Goal: Task Accomplishment & Management: Complete application form

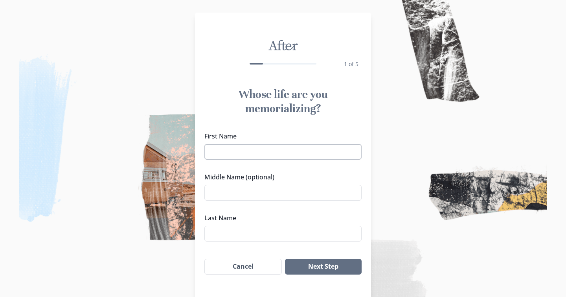
click at [217, 151] on input "First Name" at bounding box center [282, 152] width 157 height 16
type input "[PERSON_NAME]"
click at [232, 196] on input "Middle Name (optional)" at bounding box center [282, 193] width 157 height 16
type input "[PERSON_NAME]"
click at [264, 145] on input "[PERSON_NAME]" at bounding box center [282, 152] width 157 height 16
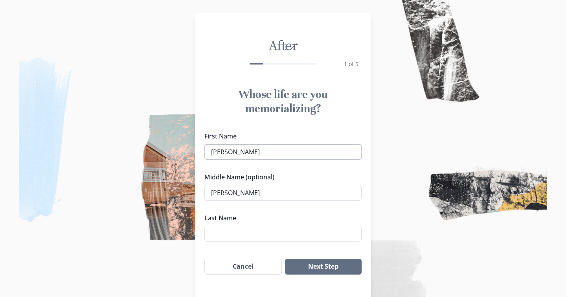
click at [258, 151] on input "[PERSON_NAME]" at bounding box center [282, 152] width 157 height 16
type input "[PERSON_NAME]"
click at [221, 237] on input "Last Name" at bounding box center [282, 234] width 157 height 16
type input "[PERSON_NAME]"
click at [313, 270] on button "Next Step" at bounding box center [323, 267] width 77 height 16
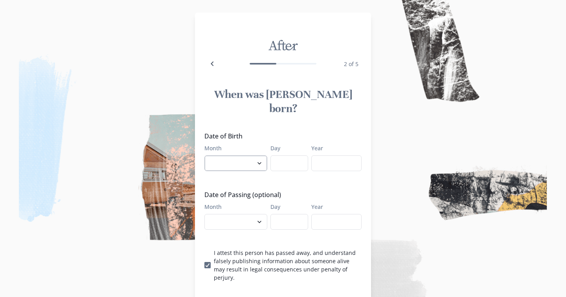
select select "3"
click at [283, 155] on input "Day" at bounding box center [289, 163] width 38 height 16
type input "18"
click at [324, 155] on input "Year" at bounding box center [336, 163] width 50 height 16
type input "1962"
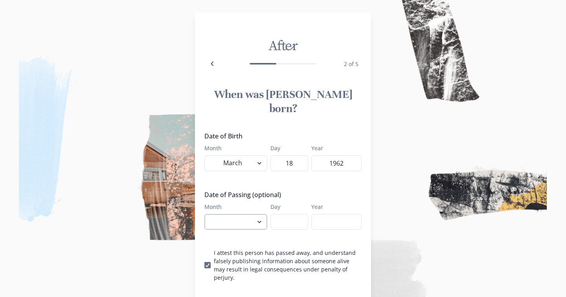
select select "7"
click at [295, 214] on input "Day" at bounding box center [289, 222] width 38 height 16
type input "9"
click at [320, 214] on input "Year" at bounding box center [336, 222] width 50 height 16
type input "2025"
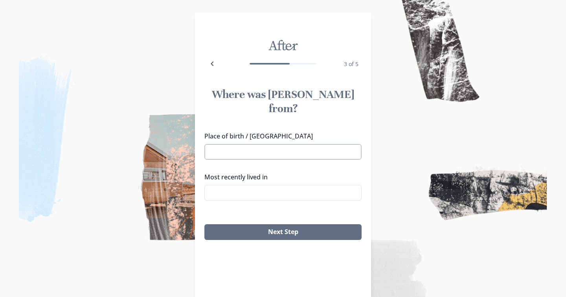
click at [215, 144] on input "Place of birth / [GEOGRAPHIC_DATA]" at bounding box center [282, 152] width 157 height 16
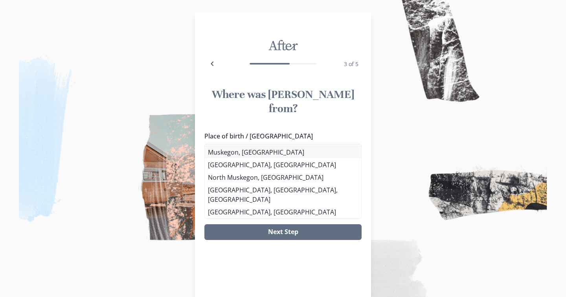
click at [228, 153] on li "Muskegon, [GEOGRAPHIC_DATA]" at bounding box center [283, 152] width 156 height 13
type input "Muskegon, [GEOGRAPHIC_DATA]"
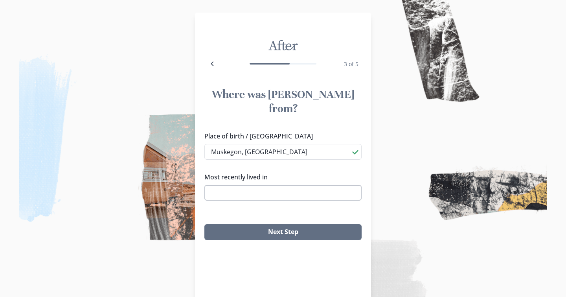
click at [226, 185] on input "Most recently lived in" at bounding box center [282, 193] width 157 height 16
click at [218, 192] on li "[US_STATE]" at bounding box center [283, 193] width 156 height 13
type input "[US_STATE]"
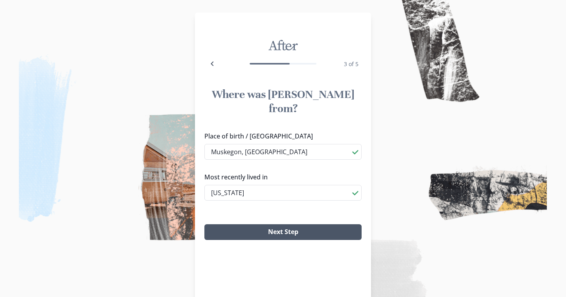
click at [249, 224] on button "Next Step" at bounding box center [282, 232] width 157 height 16
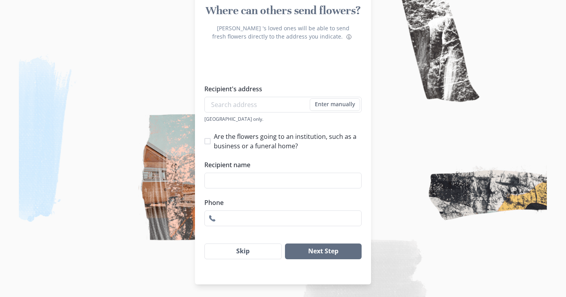
scroll to position [92, 0]
click at [228, 250] on button "Skip" at bounding box center [242, 251] width 77 height 16
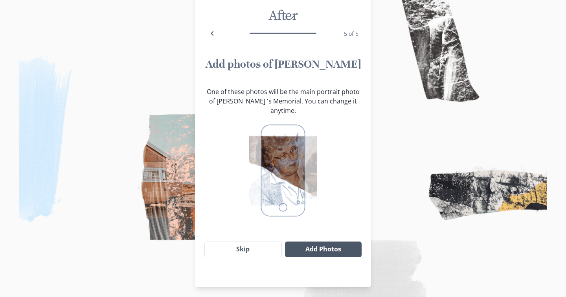
click at [323, 241] on button "Add Photos" at bounding box center [323, 249] width 77 height 16
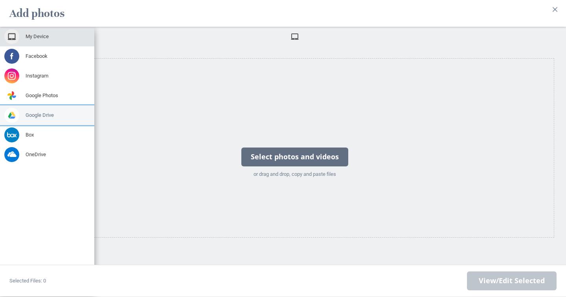
click at [17, 114] on span at bounding box center [11, 115] width 15 height 15
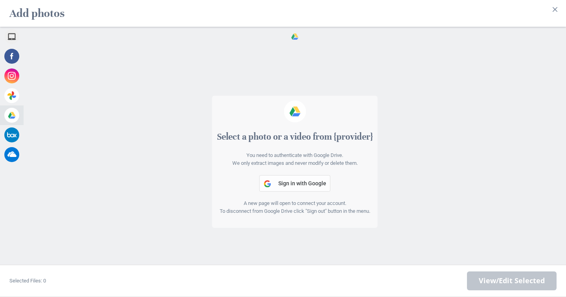
click at [295, 184] on span "Sign in with Google" at bounding box center [302, 183] width 48 height 6
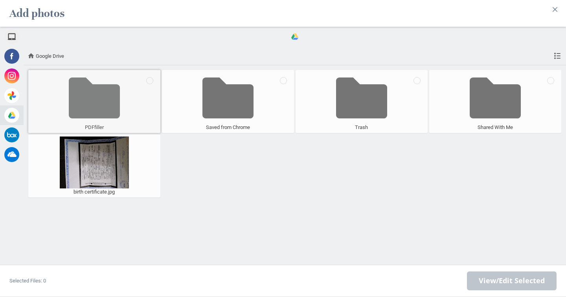
click at [109, 107] on span at bounding box center [94, 98] width 51 height 52
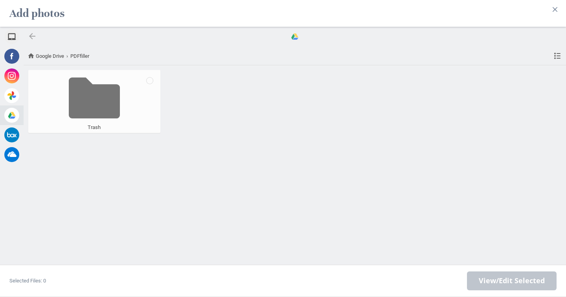
click at [33, 37] on div at bounding box center [32, 35] width 9 height 9
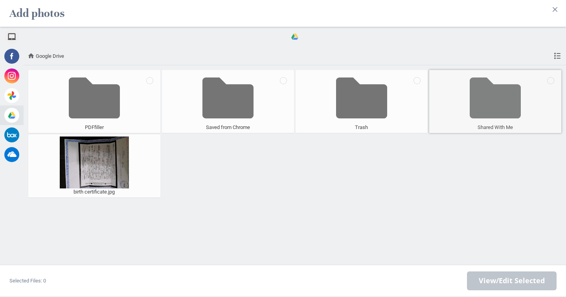
click at [493, 105] on span at bounding box center [495, 98] width 51 height 52
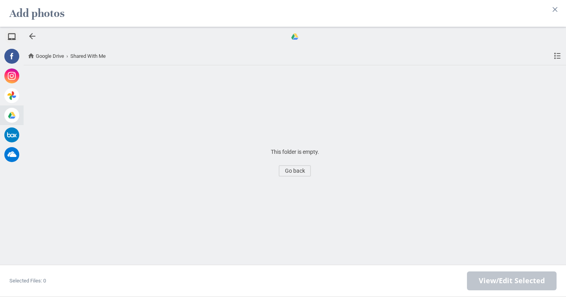
click at [303, 173] on span "Go back" at bounding box center [295, 170] width 32 height 11
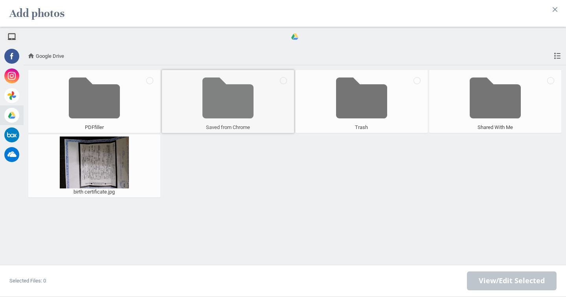
click at [225, 99] on span at bounding box center [227, 98] width 51 height 52
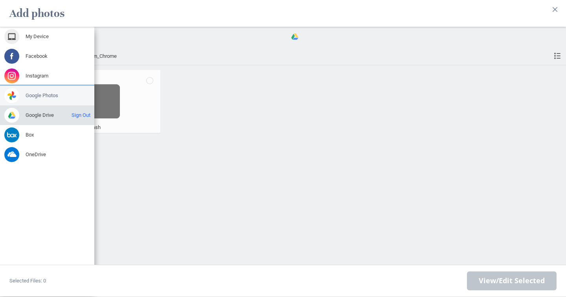
click at [44, 97] on span "Google Photos" at bounding box center [42, 95] width 33 height 7
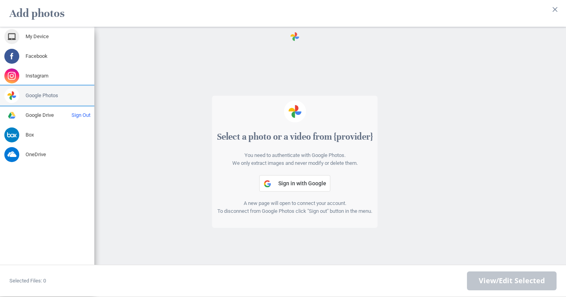
scroll to position [30, 0]
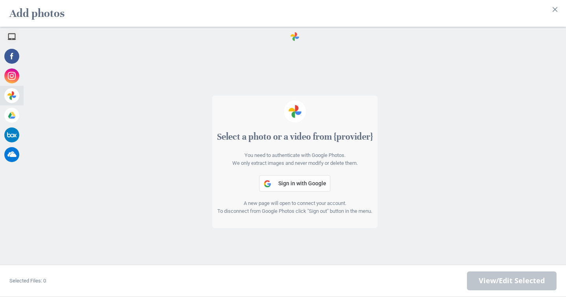
click at [280, 187] on button "Sign in with Google" at bounding box center [294, 183] width 71 height 17
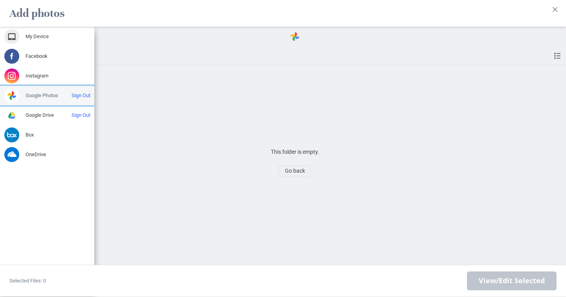
click at [11, 91] on span at bounding box center [11, 95] width 15 height 15
click at [14, 90] on span at bounding box center [11, 95] width 15 height 15
click at [13, 95] on span at bounding box center [11, 95] width 15 height 15
click at [41, 94] on span "Google Photos" at bounding box center [42, 95] width 33 height 7
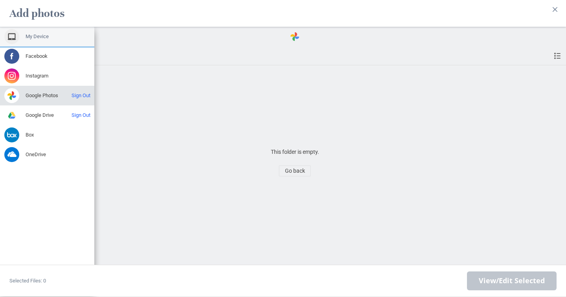
click at [35, 33] on span "My Device" at bounding box center [37, 36] width 23 height 7
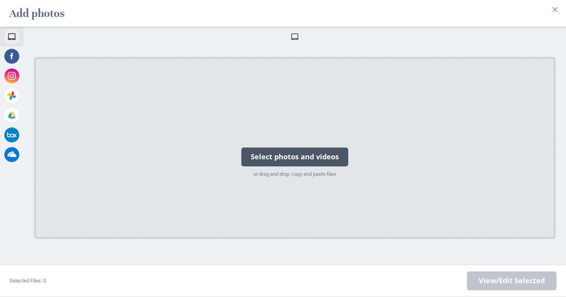
click at [282, 157] on div "Select photos and videos" at bounding box center [294, 156] width 107 height 19
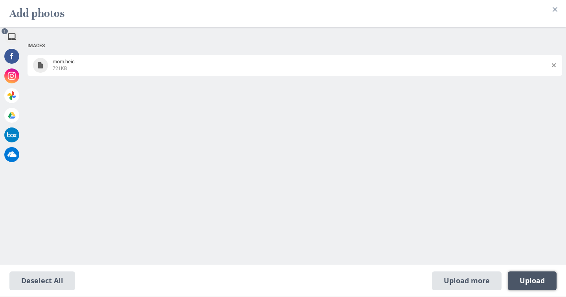
click at [541, 283] on span "Upload 1" at bounding box center [532, 280] width 25 height 9
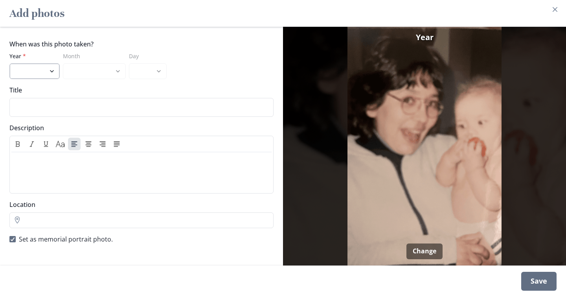
select select "2022"
click at [44, 103] on input "Title" at bounding box center [141, 107] width 264 height 19
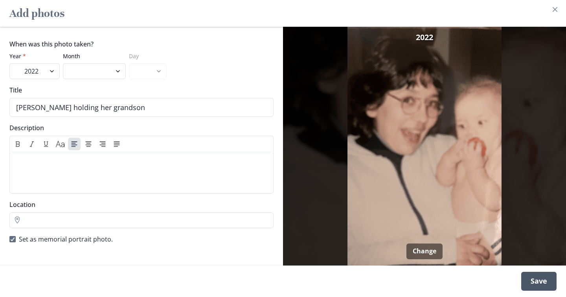
type input "[PERSON_NAME] holding her grandson"
click at [547, 282] on div "Save" at bounding box center [538, 281] width 35 height 19
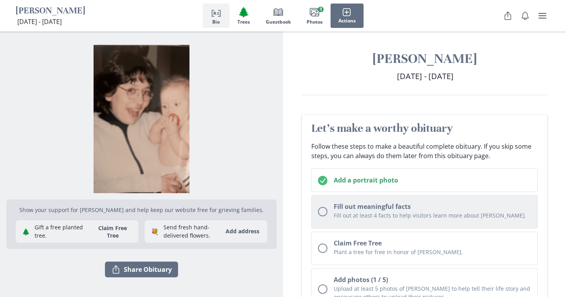
click at [326, 211] on div "Unchecked circle" at bounding box center [322, 211] width 9 height 9
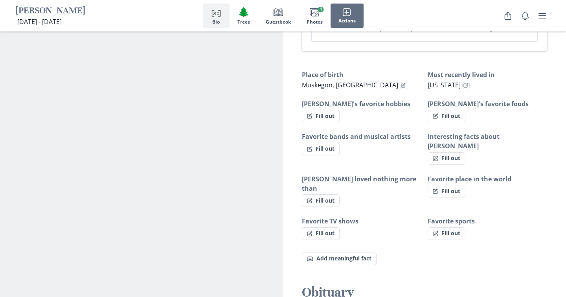
scroll to position [476, 0]
click at [335, 142] on button "Fill out" at bounding box center [321, 148] width 38 height 13
select select "Favorite bands and musical artists"
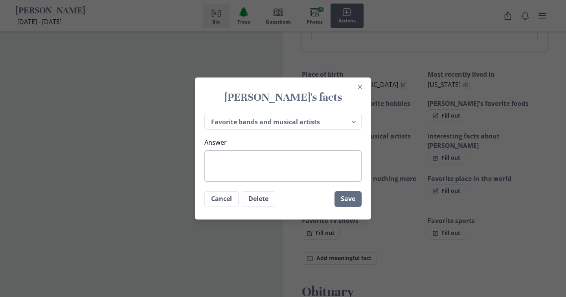
click at [216, 159] on textarea "Answer" at bounding box center [282, 165] width 157 height 31
type textarea "N"
type textarea "x"
type textarea "Na"
type textarea "x"
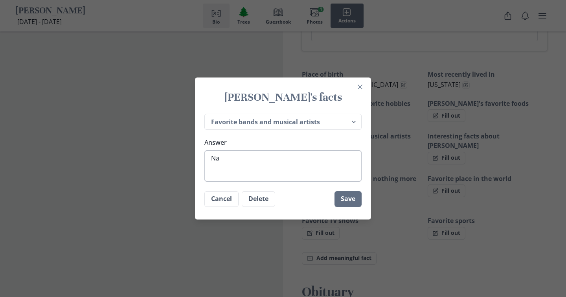
type textarea "Nac"
type textarea "x"
type textarea "[PERSON_NAME]"
type textarea "x"
type textarea "[PERSON_NAME]"
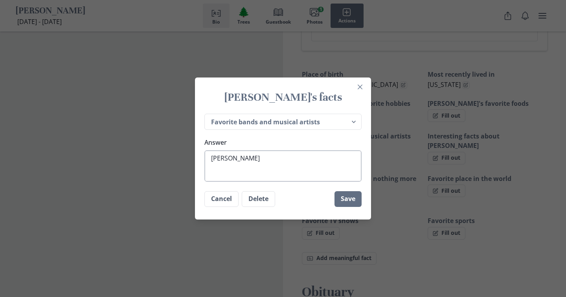
type textarea "x"
type textarea "[PERSON_NAME]"
type textarea "x"
type textarea "Nac"
type textarea "x"
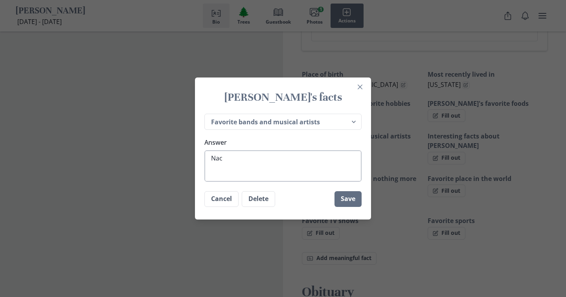
type textarea "Na"
type textarea "x"
type textarea "Nan"
type textarea "x"
type textarea "Nanc"
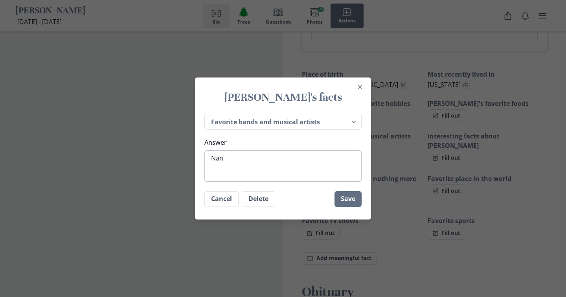
type textarea "x"
type textarea "[PERSON_NAME]"
type textarea "x"
type textarea "[PERSON_NAME]"
type textarea "x"
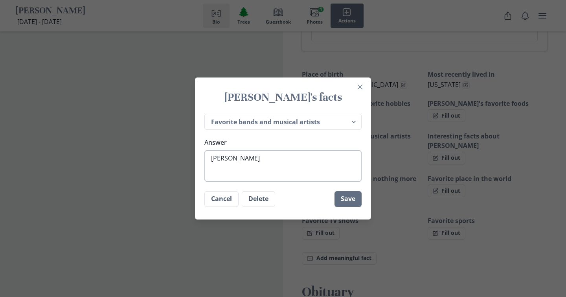
type textarea "[PERSON_NAME]"
type textarea "x"
type textarea "[PERSON_NAME]"
type textarea "x"
type textarea "[PERSON_NAME]"
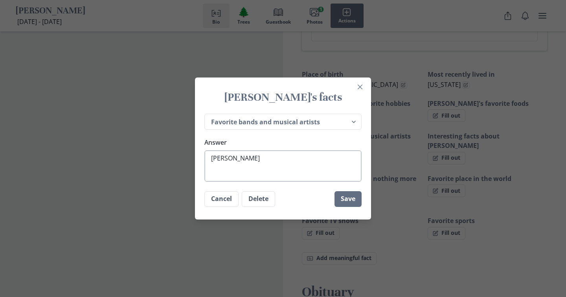
type textarea "x"
type textarea "[PERSON_NAME]"
type textarea "x"
type textarea "[PERSON_NAME] loved"
type textarea "x"
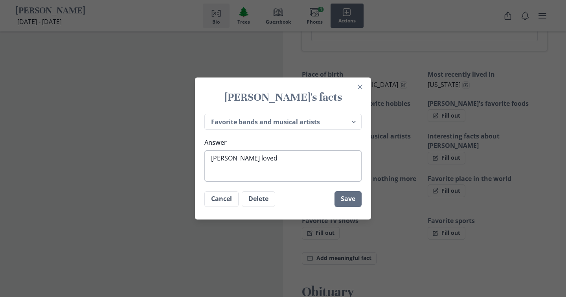
type textarea "[PERSON_NAME] loved"
type textarea "x"
type textarea "[PERSON_NAME] loved c"
type textarea "x"
type textarea "[PERSON_NAME] loved co"
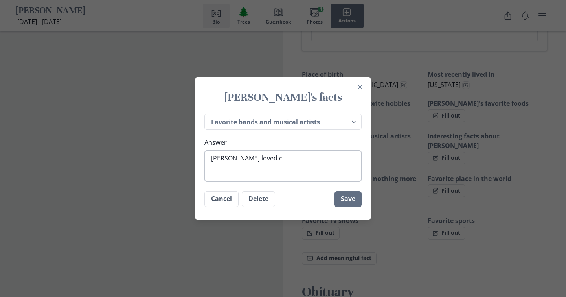
type textarea "x"
type textarea "[PERSON_NAME] loved cou"
type textarea "x"
type textarea "[PERSON_NAME] loved coun"
type textarea "x"
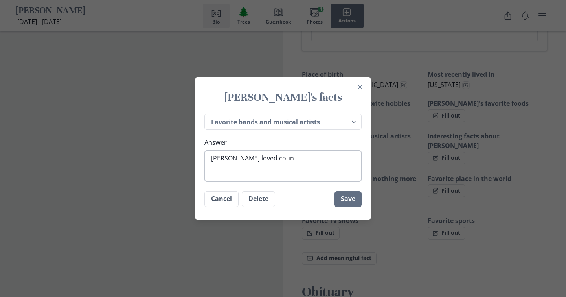
type textarea "[PERSON_NAME] loved count"
type textarea "x"
type textarea "[PERSON_NAME] loved countr"
type textarea "x"
type textarea "[PERSON_NAME] loved country"
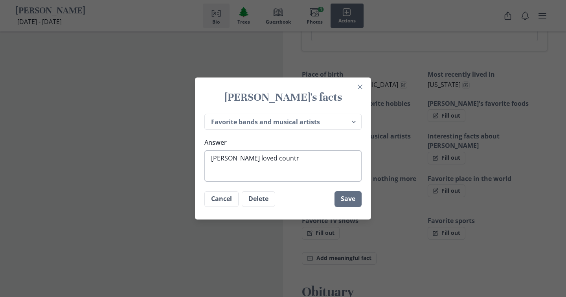
type textarea "x"
type textarea "[PERSON_NAME] loved country"
type textarea "x"
type textarea "[PERSON_NAME] loved country a"
type textarea "x"
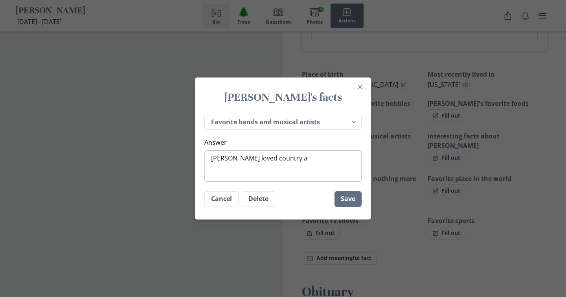
type textarea "[PERSON_NAME] loved country an"
type textarea "x"
type textarea "[PERSON_NAME] loved country and"
type textarea "x"
type textarea "[PERSON_NAME] loved country and"
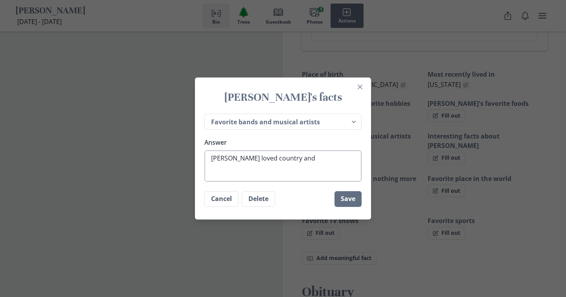
type textarea "x"
type textarea "[PERSON_NAME] loved country and s"
type textarea "x"
type textarea "[PERSON_NAME] loved country and so"
type textarea "x"
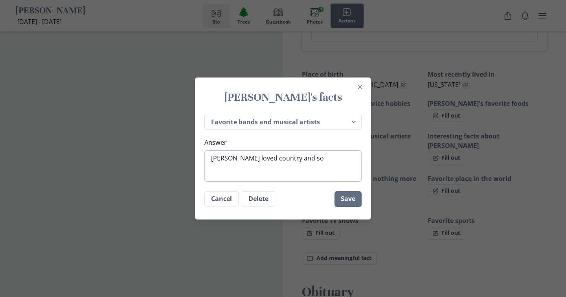
type textarea "[PERSON_NAME] loved country and sof"
type textarea "x"
type textarea "[PERSON_NAME] loved country and soft"
type textarea "x"
type textarea "[PERSON_NAME] loved country and soft"
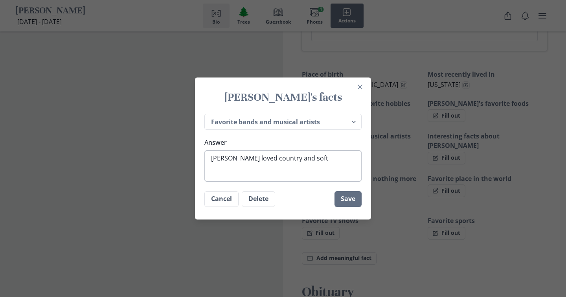
type textarea "x"
type textarea "[PERSON_NAME] loved country and soft r"
type textarea "x"
type textarea "[PERSON_NAME] loved country and soft ro"
type textarea "x"
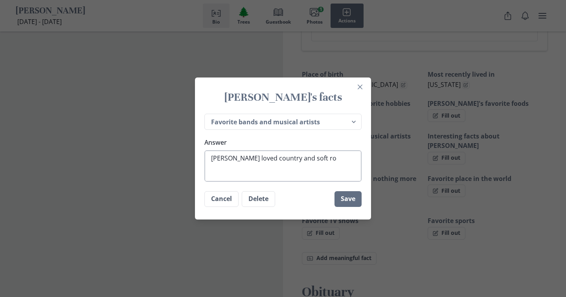
type textarea "[PERSON_NAME] loved country and soft roc"
type textarea "x"
type textarea "[PERSON_NAME] loved country and soft roc"
type textarea "x"
type textarea "[PERSON_NAME] loved country and soft roc m"
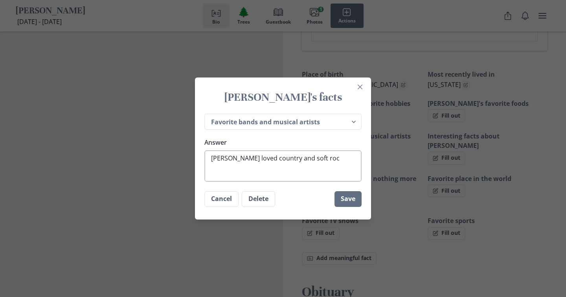
type textarea "x"
type textarea "[PERSON_NAME] loved country and soft roc mu"
type textarea "x"
type textarea "[PERSON_NAME] loved country and soft roc mus"
type textarea "x"
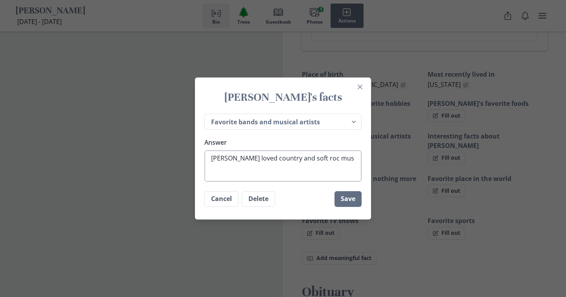
type textarea "[PERSON_NAME] loved country and soft roc musi"
type textarea "x"
type textarea "[PERSON_NAME] loved country and soft roc music"
type textarea "x"
type textarea "[PERSON_NAME] loved country and soft roc music"
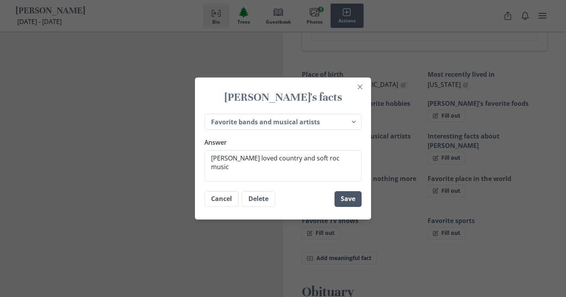
click at [349, 199] on button "Save" at bounding box center [348, 199] width 27 height 16
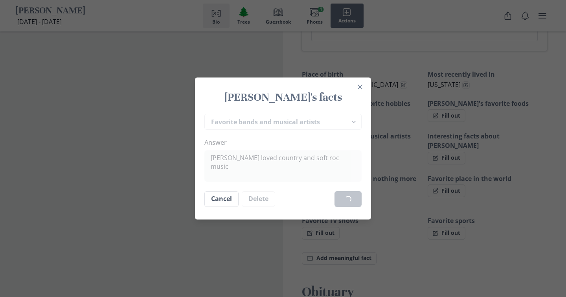
type textarea "x"
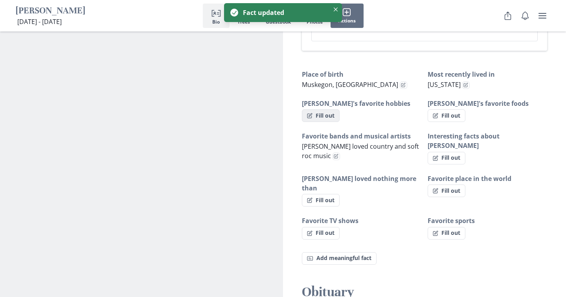
click at [318, 109] on button "Fill out" at bounding box center [321, 115] width 38 height 13
select select "[PERSON_NAME]'s favorite hobbies"
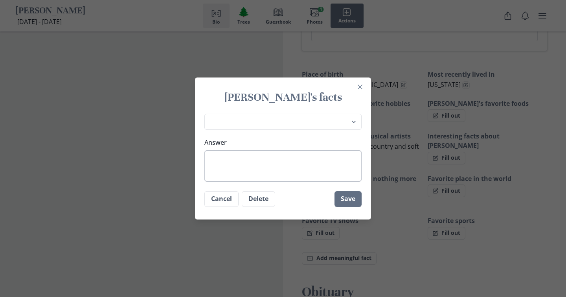
click at [211, 158] on textarea "Answer" at bounding box center [282, 165] width 157 height 31
type textarea "x"
type textarea "s"
type textarea "x"
type textarea "sh"
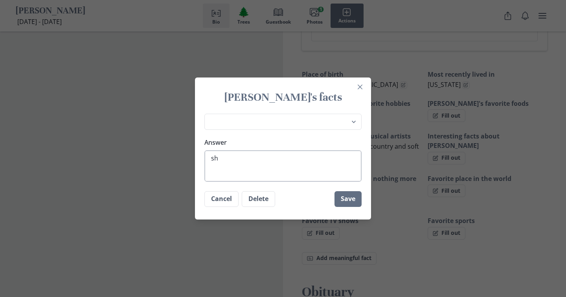
type textarea "x"
type textarea "she"
type textarea "x"
type textarea "she"
type textarea "x"
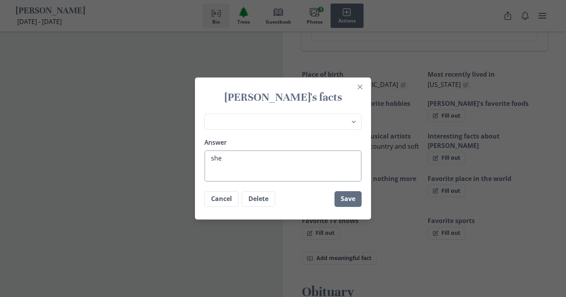
type textarea "she l"
type textarea "x"
type textarea "she"
type textarea "x"
type textarea "she"
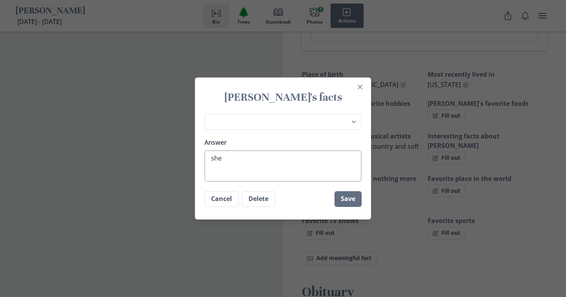
type textarea "x"
type textarea "sh"
type textarea "x"
type textarea "s"
type textarea "x"
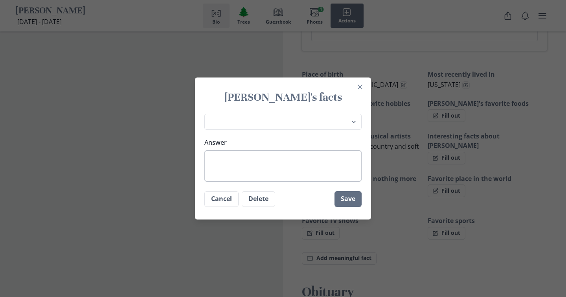
type textarea "S"
type textarea "x"
type textarea "Sh"
type textarea "x"
type textarea "She"
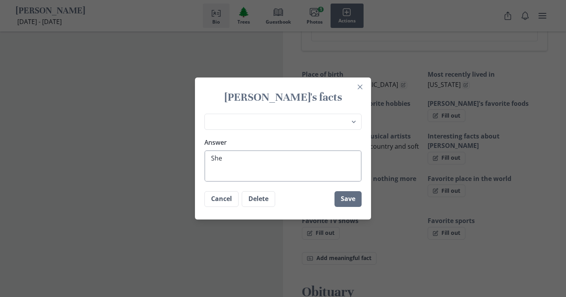
type textarea "x"
type textarea "She"
type textarea "x"
type textarea "She l"
type textarea "x"
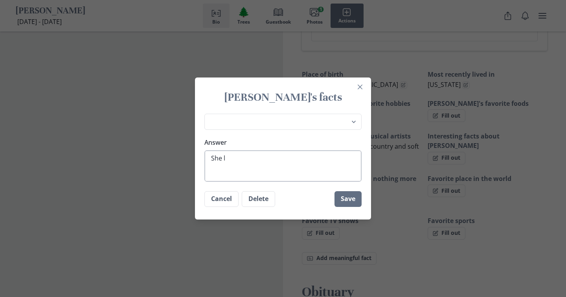
type textarea "She lo"
type textarea "x"
type textarea "She lov"
type textarea "x"
type textarea "She love"
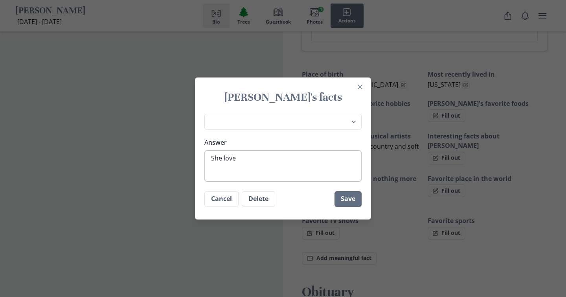
type textarea "x"
type textarea "She loved"
type textarea "x"
type textarea "She loved"
type textarea "x"
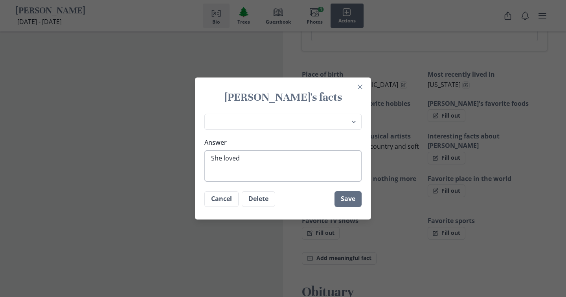
type textarea "She loved g"
type textarea "x"
type textarea "She loved go"
type textarea "x"
type textarea "She loved goi"
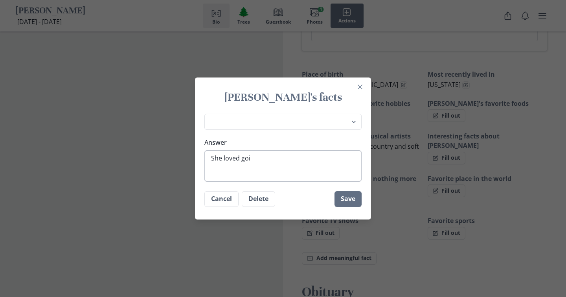
type textarea "x"
type textarea "She loved goin"
type textarea "x"
type textarea "She loved going"
type textarea "x"
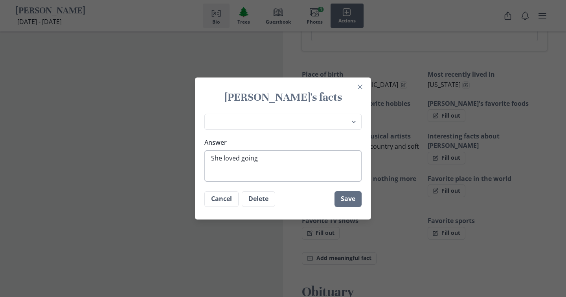
type textarea "She loved going"
type textarea "x"
type textarea "She loved going t"
type textarea "x"
type textarea "She loved going to"
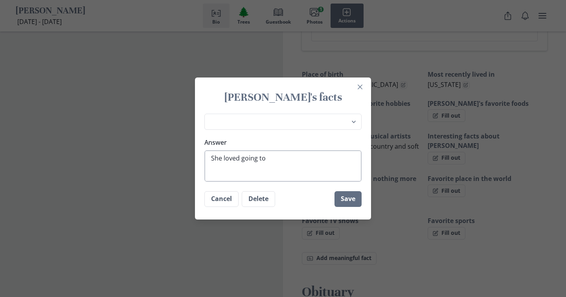
type textarea "x"
type textarea "She loved going to"
type textarea "x"
type textarea "She loved going to b"
type textarea "x"
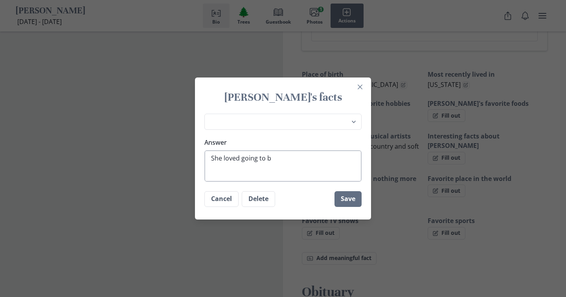
type textarea "She loved going to bi"
type textarea "x"
type textarea "She loved going to bin"
type textarea "x"
type textarea "She loved going to bing"
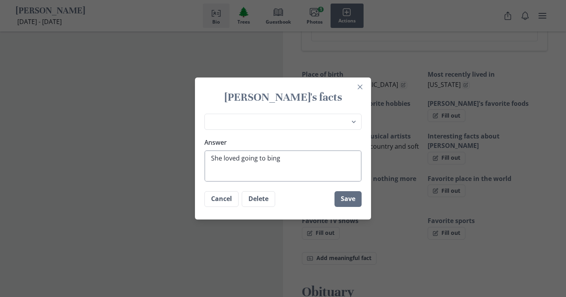
type textarea "x"
type textarea "She loved going to bingo"
type textarea "x"
type textarea "She loved going to bingo"
type textarea "x"
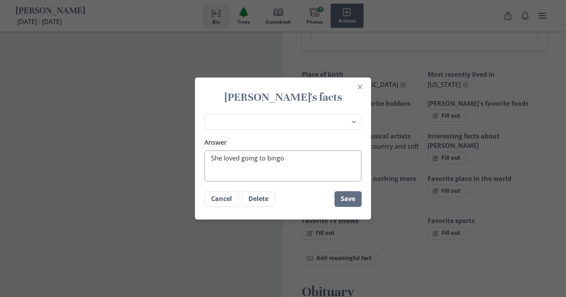
type textarea "She loved going to bingo ."
type textarea "x"
type textarea "She loved going to bingo ."
type textarea "x"
type textarea "She loved going to bingo ."
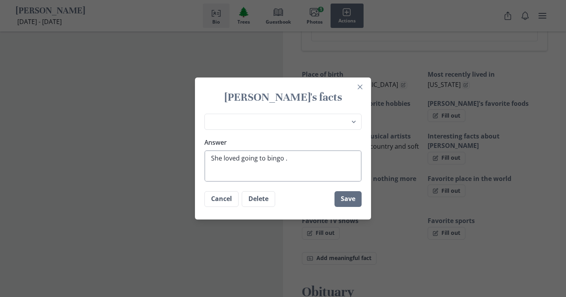
type textarea "x"
type textarea "She loved going to bingo"
type textarea "x"
type textarea "She loved going to bingo"
type textarea "x"
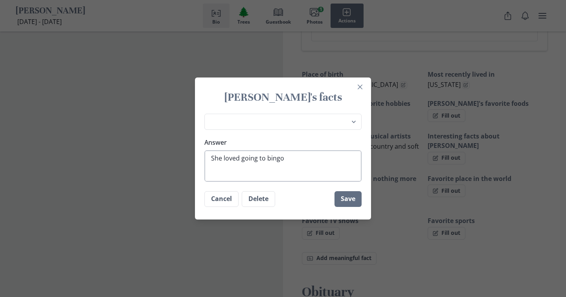
type textarea "She loved going to bingo."
type textarea "x"
type textarea "She loved going to bingo."
type textarea "x"
type textarea "She loved going to bingo. T"
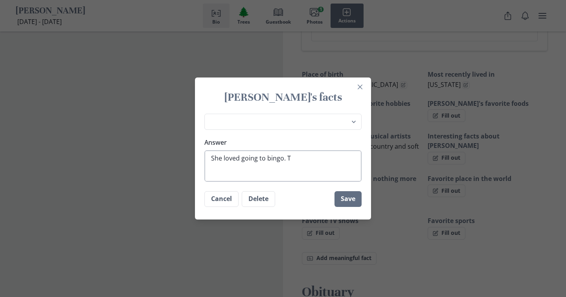
type textarea "x"
type textarea "She loved going to bingo. Th"
type textarea "x"
type textarea "She loved going to bingo. Thi"
type textarea "x"
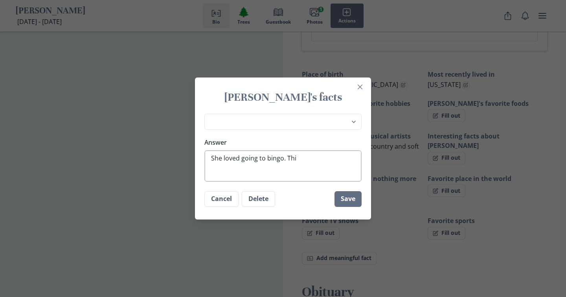
type textarea "She loved going to bingo. This"
type textarea "x"
type textarea "She loved going to bingo. This"
click at [353, 198] on button "Save" at bounding box center [348, 199] width 27 height 16
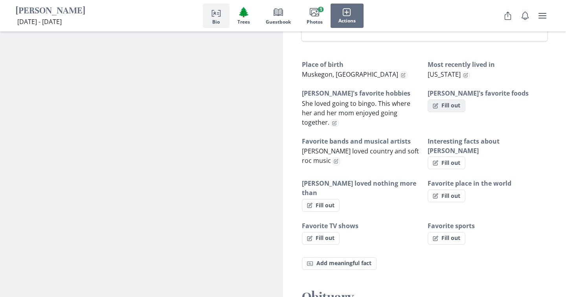
click at [453, 99] on button "Fill out" at bounding box center [447, 105] width 38 height 13
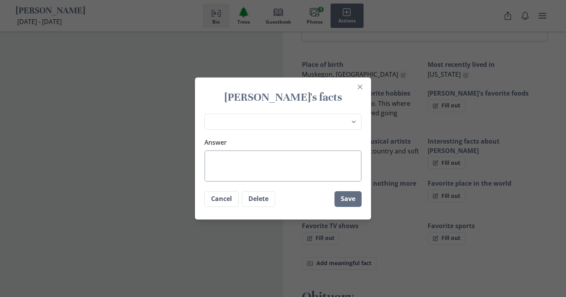
click at [217, 160] on textarea "Answer" at bounding box center [282, 165] width 157 height 31
click at [351, 200] on button "Save" at bounding box center [348, 199] width 27 height 16
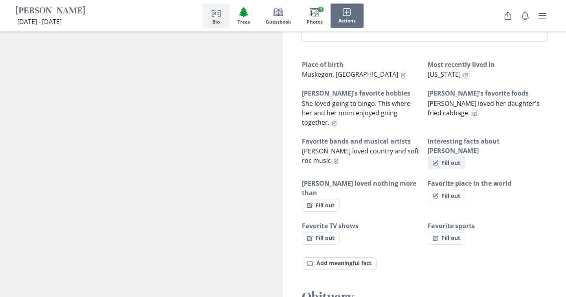
click at [452, 156] on button "Fill out" at bounding box center [447, 162] width 38 height 13
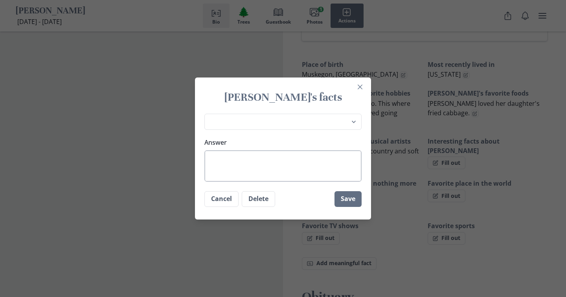
click at [211, 161] on textarea "Answer" at bounding box center [282, 165] width 157 height 31
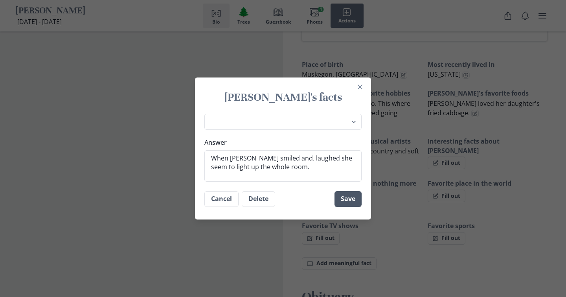
click at [345, 200] on button "Save" at bounding box center [348, 199] width 27 height 16
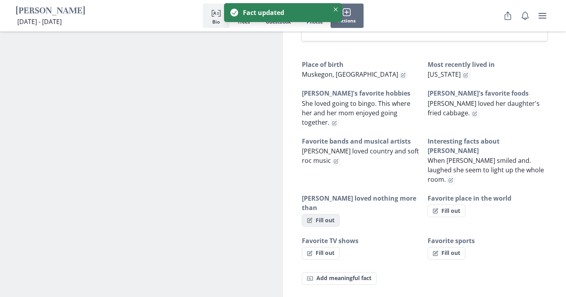
click at [322, 214] on button "Fill out" at bounding box center [321, 220] width 38 height 13
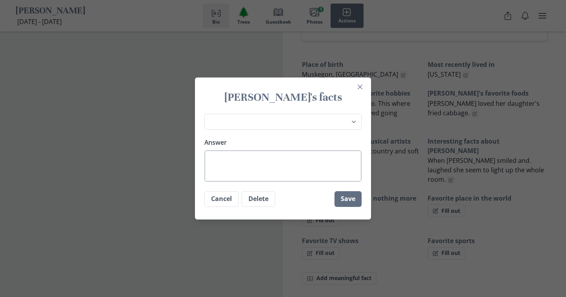
click at [230, 163] on textarea "Answer" at bounding box center [282, 165] width 157 height 31
click at [340, 201] on button "Save" at bounding box center [348, 199] width 27 height 16
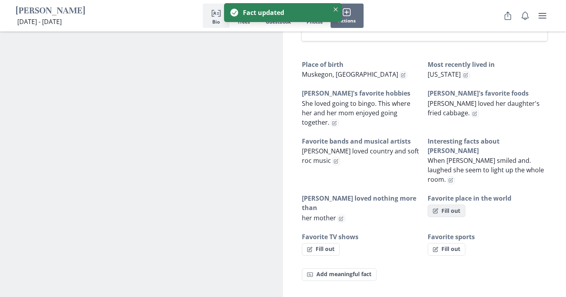
click at [456, 204] on button "Fill out" at bounding box center [447, 210] width 38 height 13
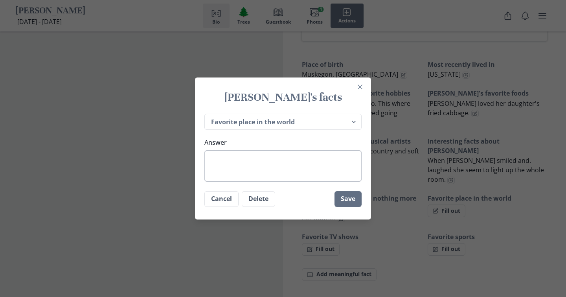
click at [211, 158] on textarea "Answer" at bounding box center [282, 165] width 157 height 31
click at [319, 158] on textarea "when ever she was with all her three children at" at bounding box center [282, 165] width 157 height 31
click at [243, 167] on textarea "when ever she was with all her three of her children at" at bounding box center [282, 165] width 157 height 31
click at [346, 200] on button "Save" at bounding box center [348, 199] width 27 height 16
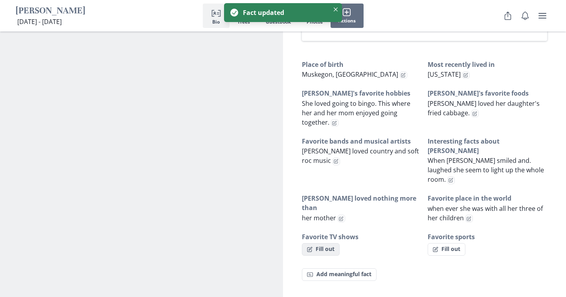
click at [329, 243] on button "Fill out" at bounding box center [321, 249] width 38 height 13
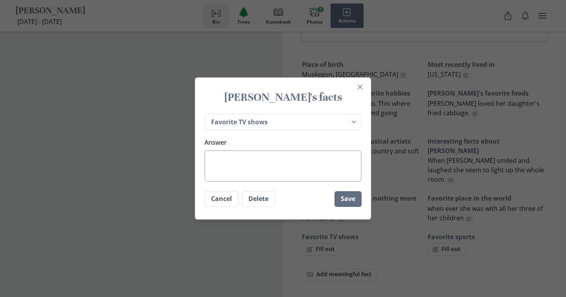
click at [212, 163] on textarea "Answer" at bounding box center [282, 165] width 157 height 31
click at [249, 169] on textarea "Her favorite tv shows were little house on the prairie and ccolumbo" at bounding box center [282, 165] width 157 height 31
click at [271, 167] on textarea "Her favorite tv shows were little house on the prairie and columbo" at bounding box center [282, 165] width 157 height 31
click at [351, 198] on button "Save" at bounding box center [348, 199] width 27 height 16
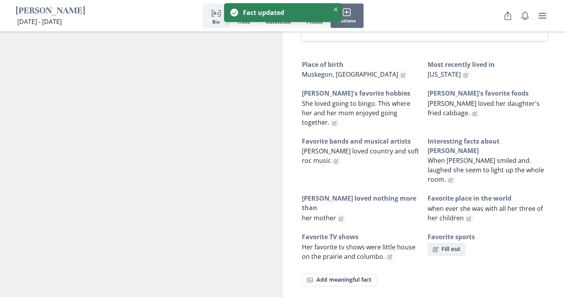
click at [450, 243] on button "Fill out" at bounding box center [447, 249] width 38 height 13
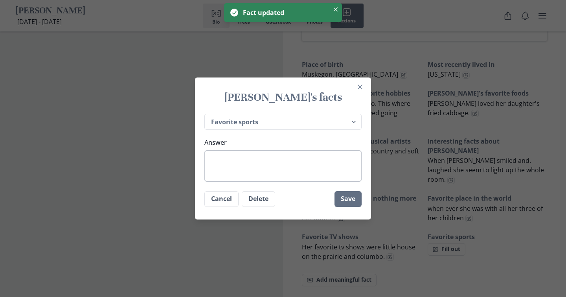
click at [221, 165] on textarea "Answer" at bounding box center [282, 165] width 157 height 31
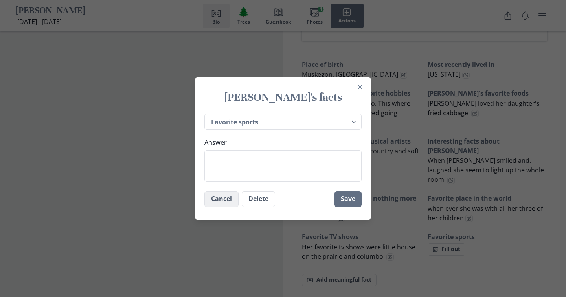
click at [227, 192] on button "Cancel" at bounding box center [221, 199] width 34 height 16
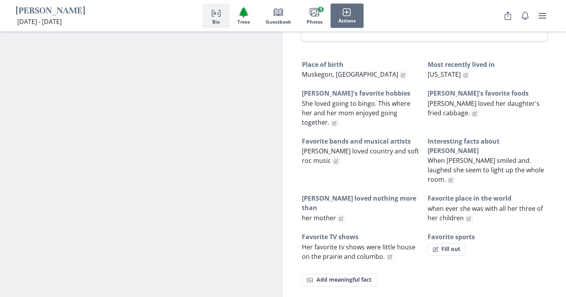
scroll to position [476, 0]
click at [311, 278] on rect "button" at bounding box center [310, 280] width 6 height 4
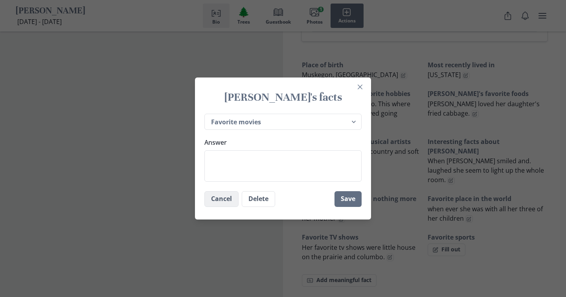
click at [223, 204] on button "Cancel" at bounding box center [221, 199] width 34 height 16
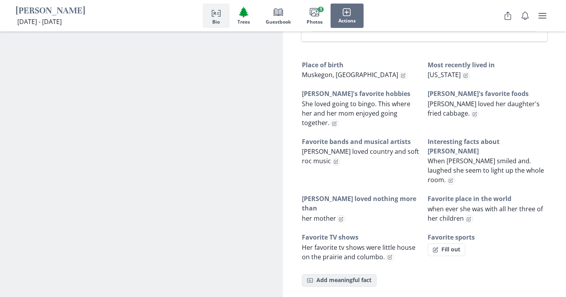
click at [345, 274] on button "Fact Add meaningful fact" at bounding box center [339, 280] width 75 height 13
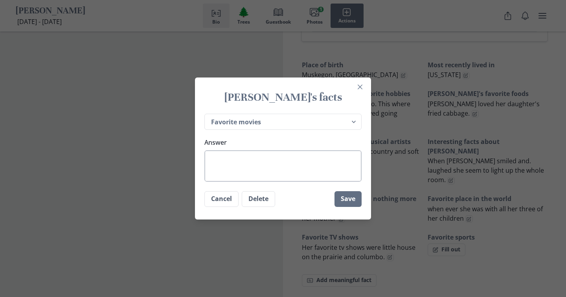
click at [209, 162] on textarea "Answer" at bounding box center [282, 165] width 157 height 31
click at [353, 198] on button "Save" at bounding box center [348, 199] width 27 height 16
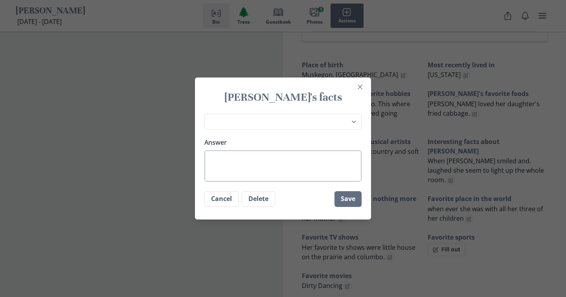
click at [212, 156] on textarea "Answer" at bounding box center [282, 165] width 157 height 31
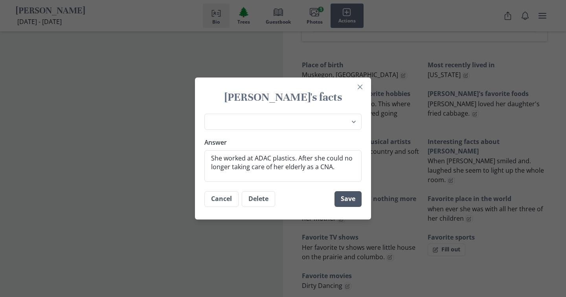
click at [347, 196] on button "Save" at bounding box center [348, 199] width 27 height 16
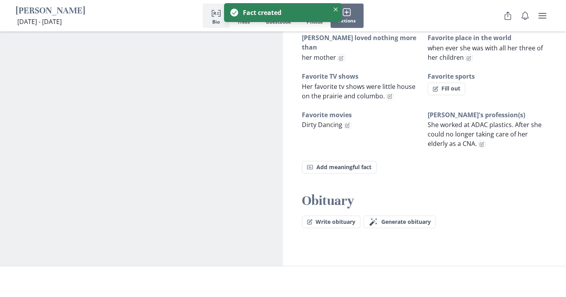
scroll to position [637, 0]
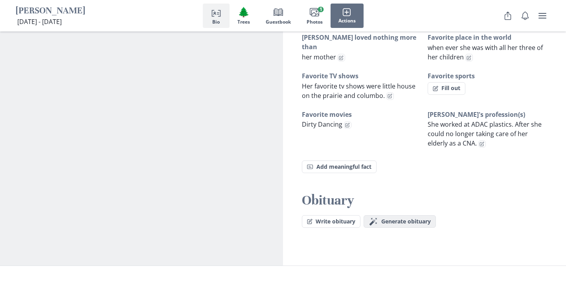
click at [377, 218] on icon "button" at bounding box center [373, 221] width 7 height 7
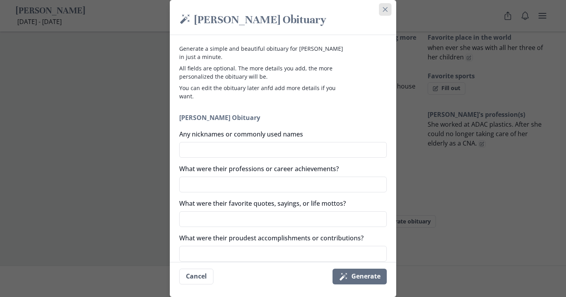
click at [386, 10] on icon "Close" at bounding box center [385, 9] width 5 height 5
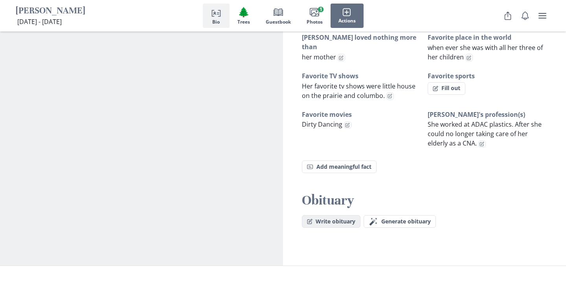
click at [337, 215] on button "Write obituary" at bounding box center [331, 221] width 59 height 13
